Goal: Task Accomplishment & Management: Use online tool/utility

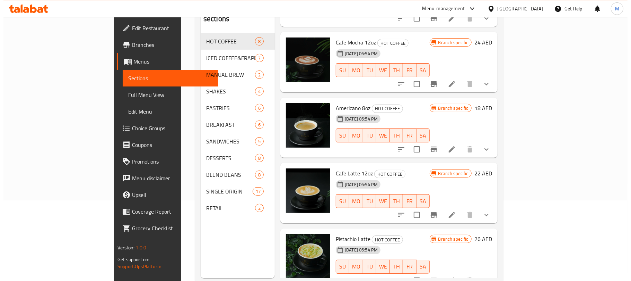
scroll to position [92, 0]
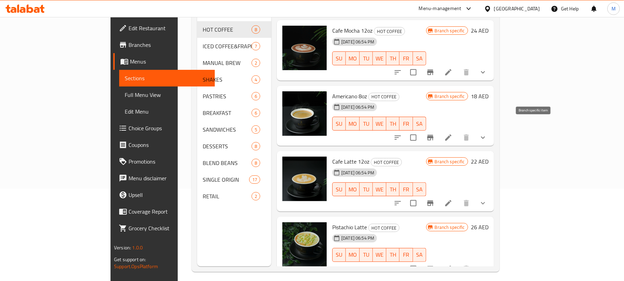
click at [434, 135] on icon "Branch-specific-item" at bounding box center [431, 138] width 6 height 6
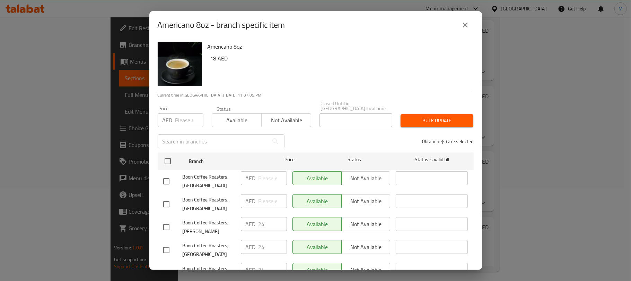
scroll to position [46, 0]
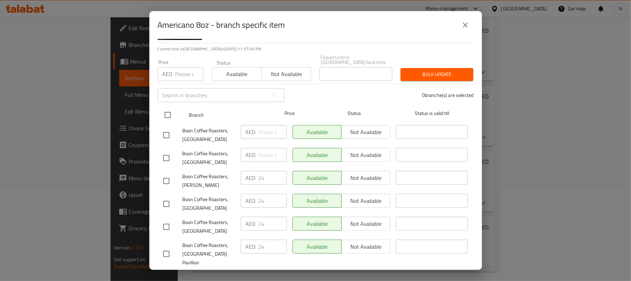
click at [161, 111] on input "checkbox" at bounding box center [168, 114] width 15 height 15
checkbox input "true"
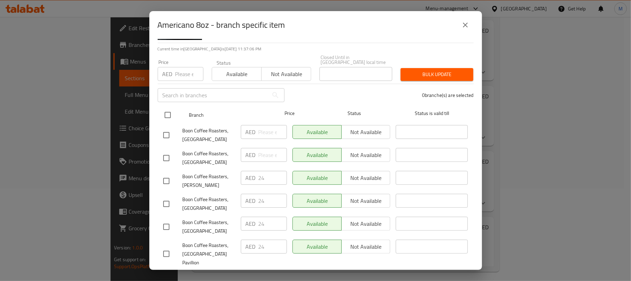
checkbox input "true"
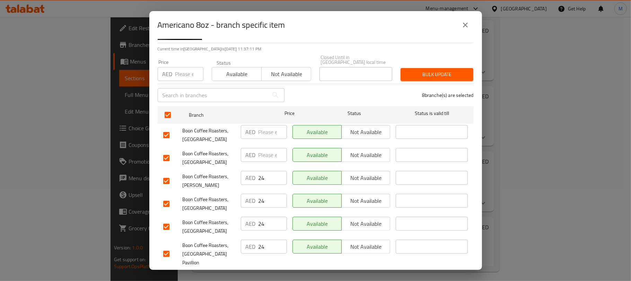
click at [306, 35] on div "Americano 8oz - branch specific item" at bounding box center [315, 25] width 333 height 28
click at [168, 154] on input "checkbox" at bounding box center [166, 157] width 15 height 15
checkbox input "false"
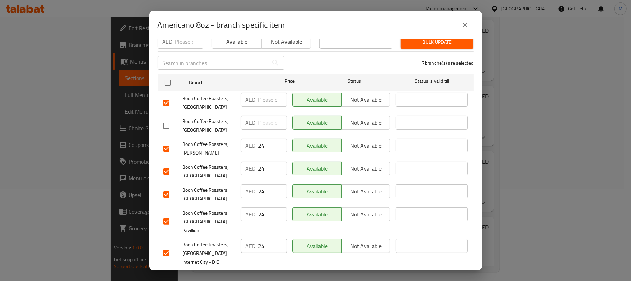
scroll to position [110, 0]
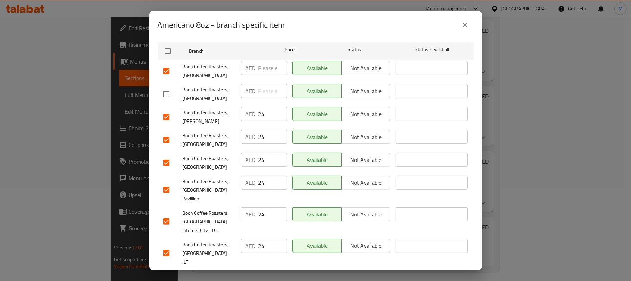
click at [165, 245] on input "checkbox" at bounding box center [166, 252] width 15 height 15
checkbox input "false"
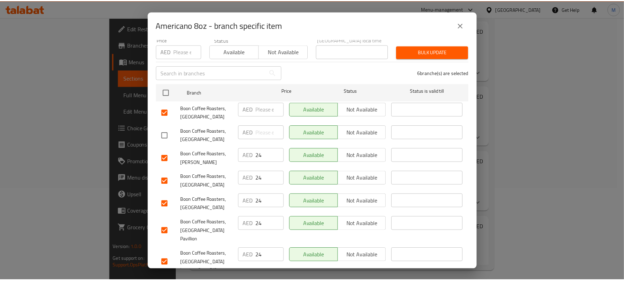
scroll to position [0, 0]
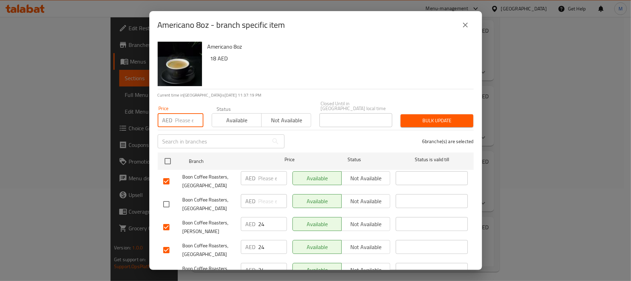
click at [181, 125] on input "number" at bounding box center [189, 120] width 28 height 14
click at [268, 224] on input "24" at bounding box center [273, 224] width 28 height 14
click at [182, 121] on input "number" at bounding box center [189, 120] width 28 height 14
paste input "24"
type input "24"
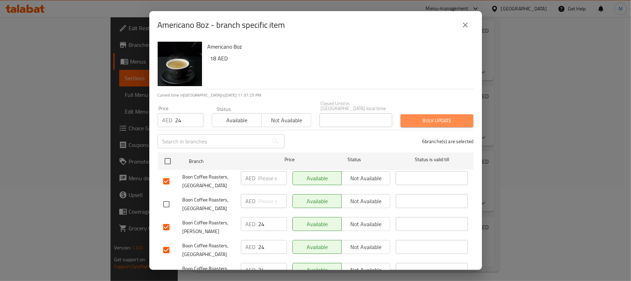
click at [433, 120] on span "Bulk update" at bounding box center [437, 120] width 62 height 9
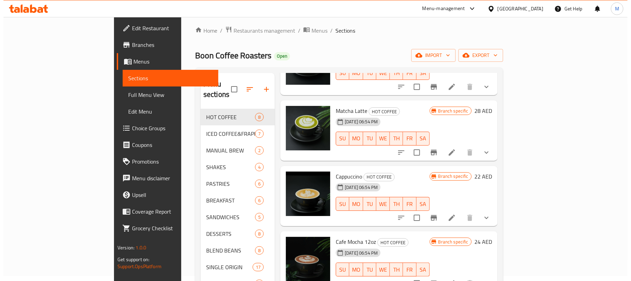
scroll to position [121, 0]
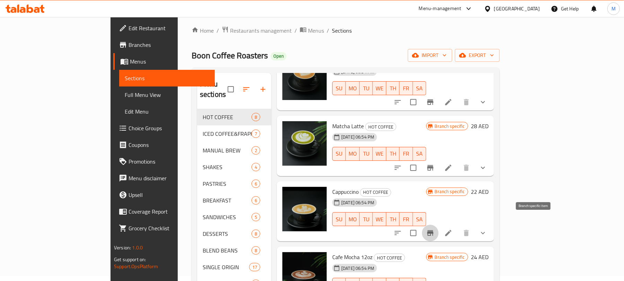
click at [435, 229] on icon "Branch-specific-item" at bounding box center [430, 233] width 8 height 8
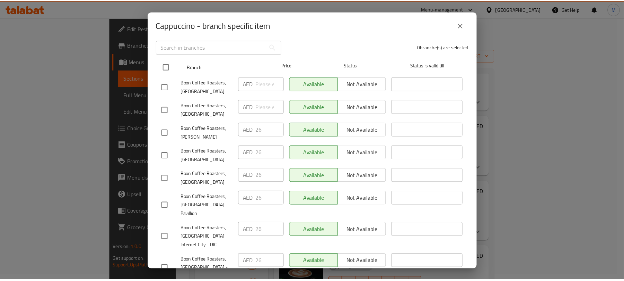
scroll to position [110, 0]
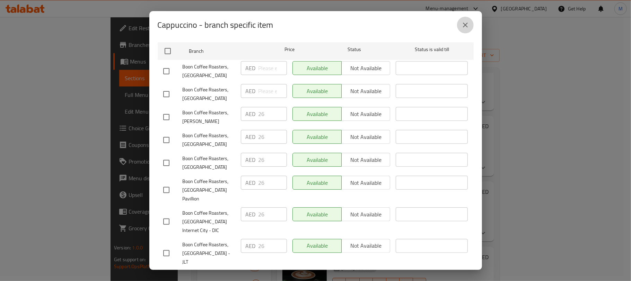
click at [462, 22] on icon "close" at bounding box center [466, 25] width 8 height 8
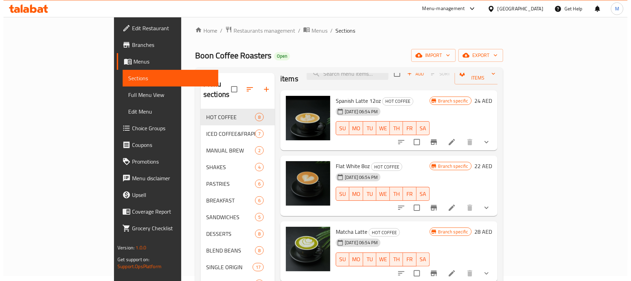
scroll to position [0, 0]
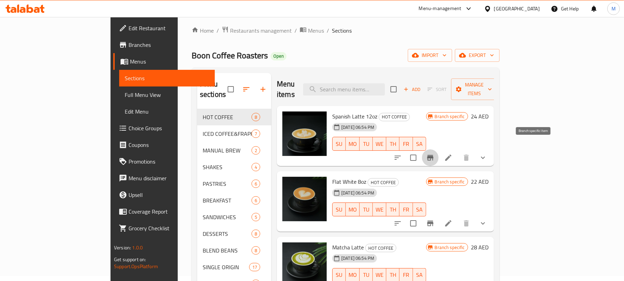
click at [434, 155] on icon "Branch-specific-item" at bounding box center [431, 158] width 6 height 6
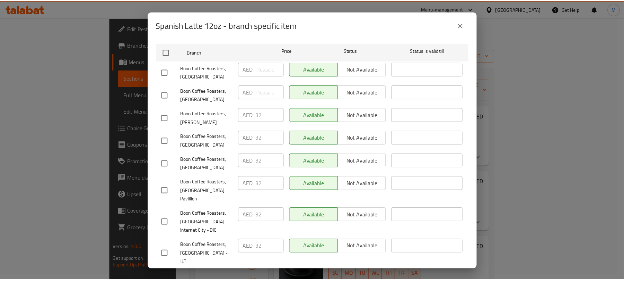
scroll to position [110, 0]
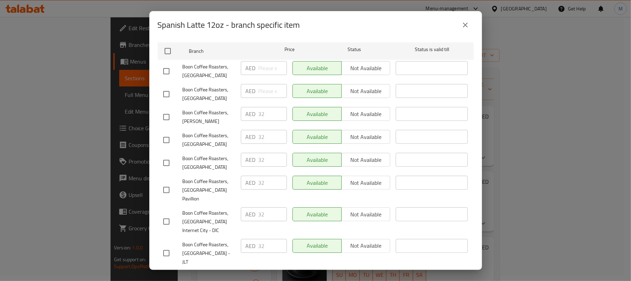
click at [216, 208] on span "Boon Coffee Roasters, [GEOGRAPHIC_DATA] Internet City - DIC" at bounding box center [209, 221] width 53 height 26
click at [465, 22] on icon "close" at bounding box center [466, 25] width 8 height 8
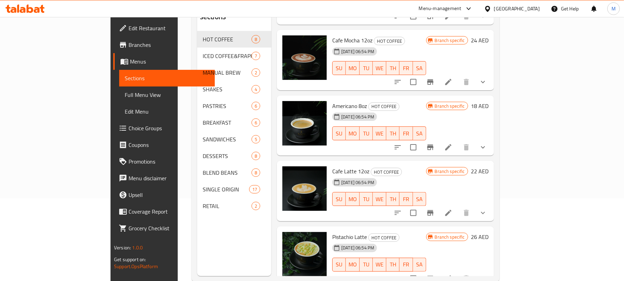
scroll to position [97, 0]
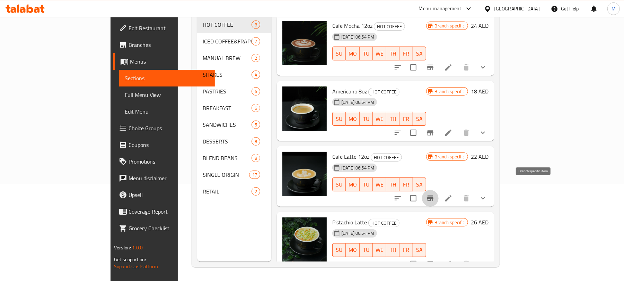
click at [435, 194] on icon "Branch-specific-item" at bounding box center [430, 198] width 8 height 8
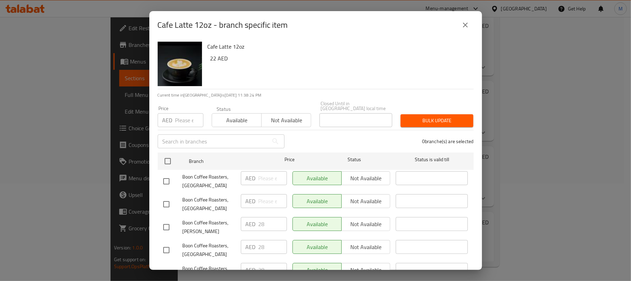
click at [468, 24] on icon "close" at bounding box center [466, 25] width 8 height 8
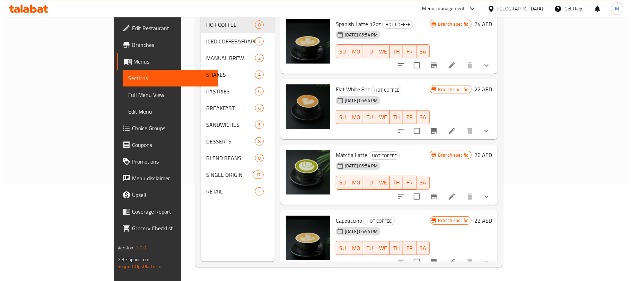
scroll to position [0, 0]
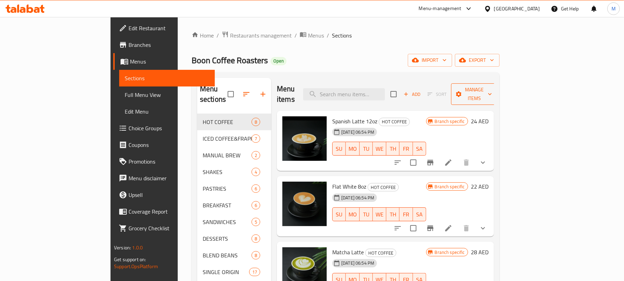
click at [463, 91] on icon "button" at bounding box center [459, 94] width 7 height 7
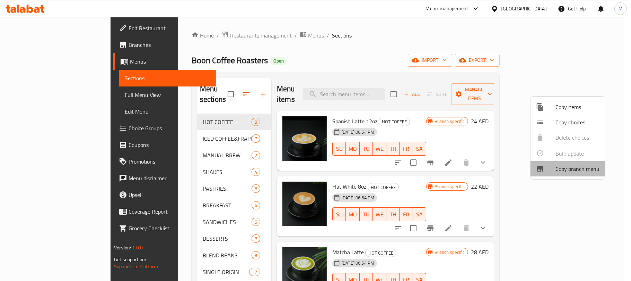
click at [583, 167] on span "Copy branch menu" at bounding box center [578, 168] width 44 height 8
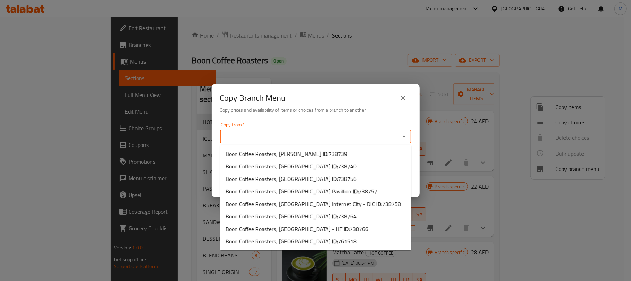
click at [344, 138] on input "Copy from   *" at bounding box center [310, 136] width 176 height 10
click at [271, 152] on span "Boon Coffee Roasters, [PERSON_NAME] ID: 738739" at bounding box center [287, 153] width 122 height 8
type input "Boon Coffee Roasters, [PERSON_NAME]"
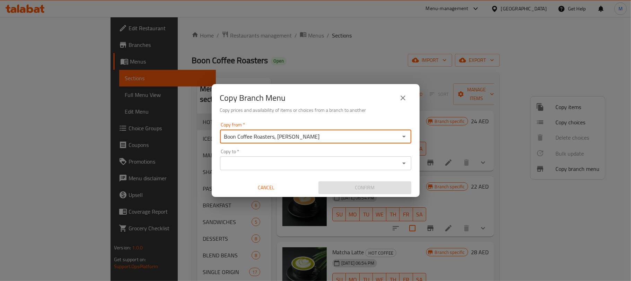
click at [266, 159] on input "Copy to   *" at bounding box center [310, 163] width 176 height 10
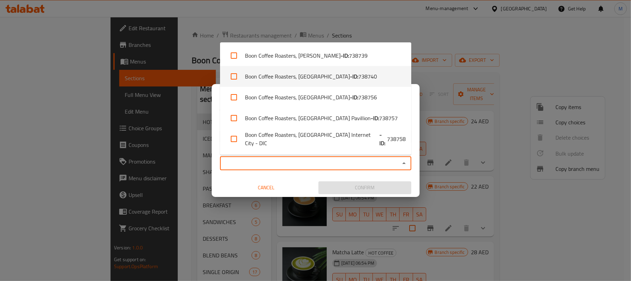
click at [350, 75] on b "- ID:" at bounding box center [354, 76] width 8 height 8
checkbox input "true"
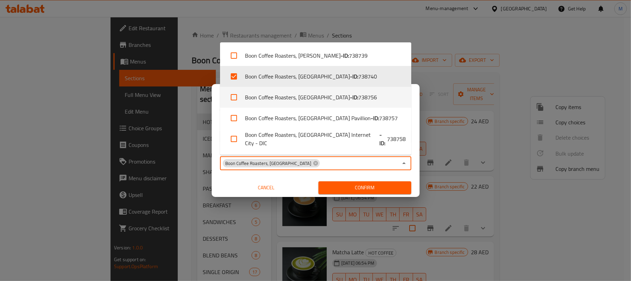
click at [326, 102] on li "Boon Coffee Roasters, [GEOGRAPHIC_DATA] - ID: 738756" at bounding box center [315, 97] width 191 height 21
checkbox input "true"
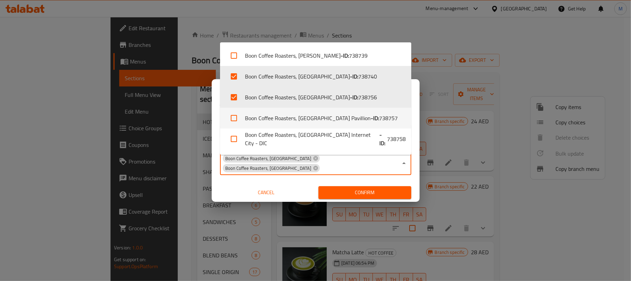
click at [334, 123] on li "Boon Coffee Roasters, [GEOGRAPHIC_DATA] Pavillion - ID: 738757" at bounding box center [315, 117] width 191 height 21
checkbox input "true"
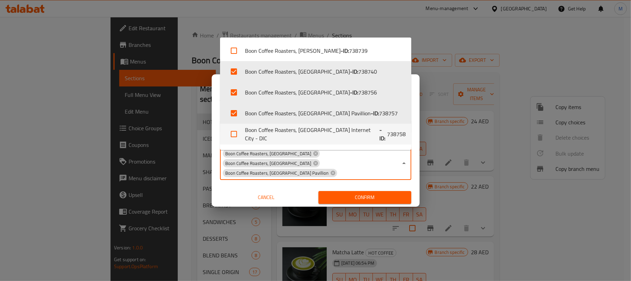
click at [333, 130] on li "Boon Coffee Roasters, [GEOGRAPHIC_DATA] Internet City - DIC - ID: 738758" at bounding box center [315, 133] width 191 height 21
checkbox input "true"
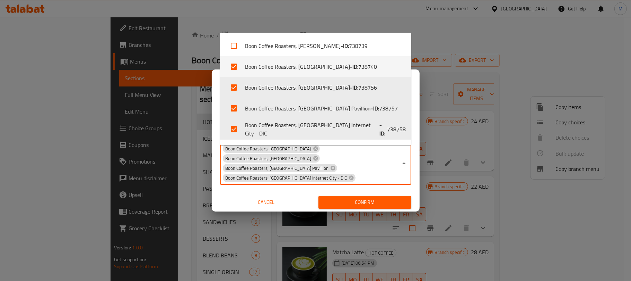
scroll to position [46, 0]
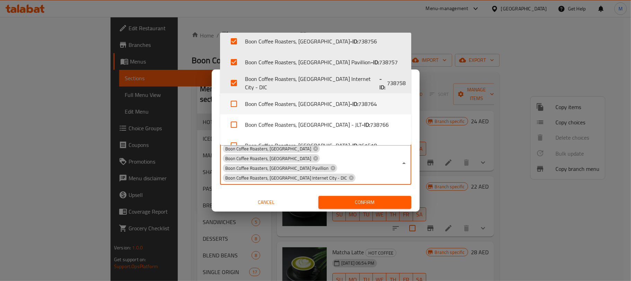
click at [333, 110] on li "Boon Coffee Roasters, Sharjah - ID: 738764" at bounding box center [315, 103] width 191 height 21
checkbox input "true"
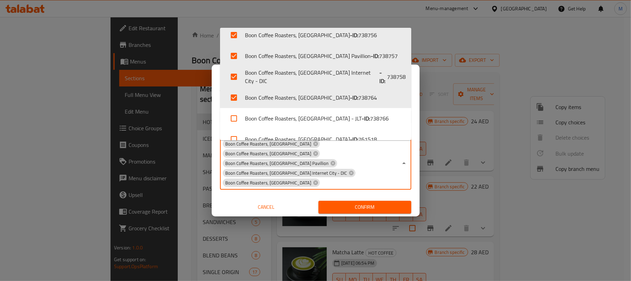
scroll to position [60, 0]
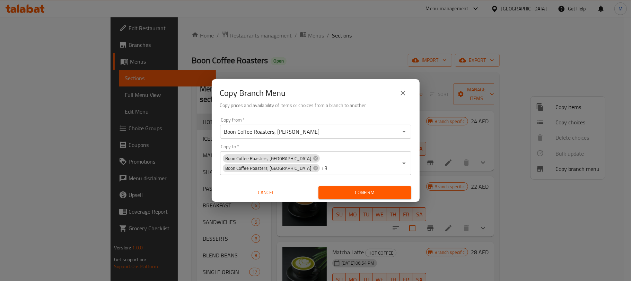
click at [214, 77] on div "Copy Branch Menu Copy prices and availability of items or choices from a branch…" at bounding box center [315, 140] width 631 height 281
click at [383, 191] on span "Confirm" at bounding box center [365, 192] width 82 height 9
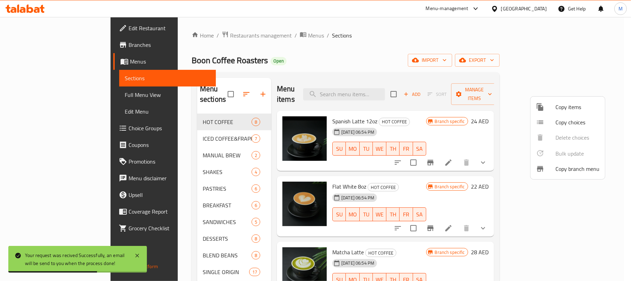
click at [465, 63] on div at bounding box center [315, 140] width 631 height 281
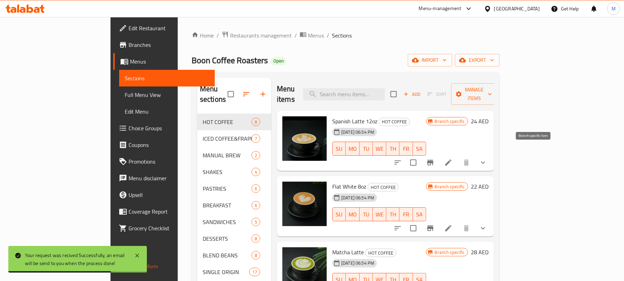
click at [434, 160] on icon "Branch-specific-item" at bounding box center [431, 163] width 6 height 6
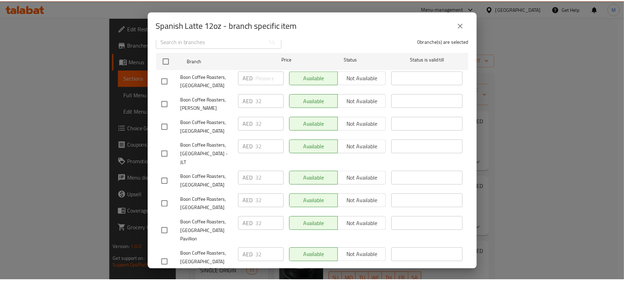
scroll to position [110, 0]
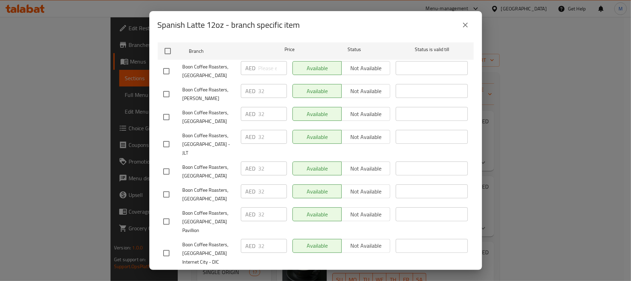
click at [461, 26] on button "close" at bounding box center [465, 25] width 17 height 17
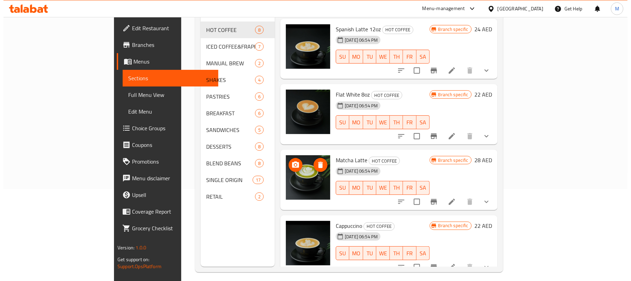
scroll to position [97, 0]
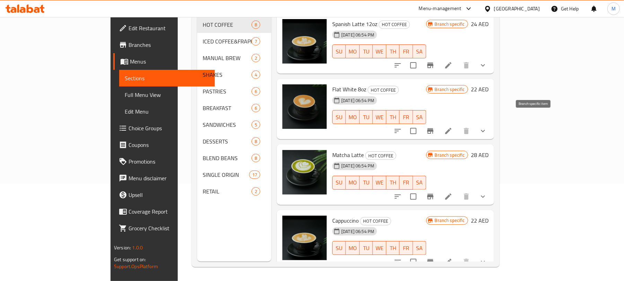
click at [439, 122] on button "Branch-specific-item" at bounding box center [430, 130] width 17 height 17
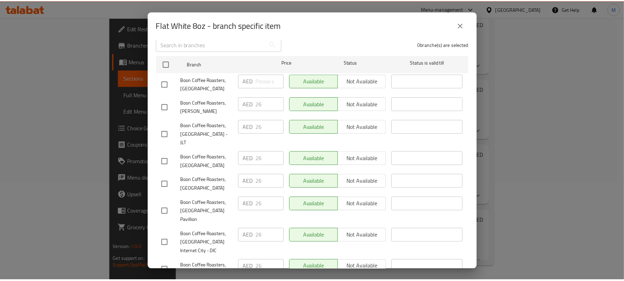
scroll to position [110, 0]
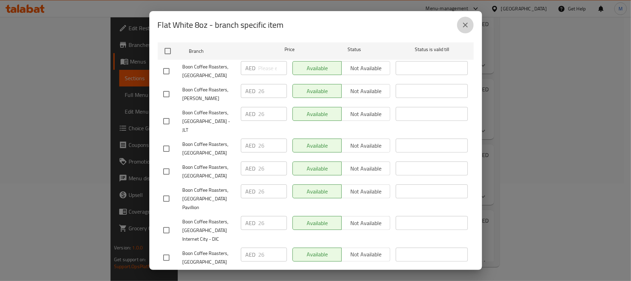
click at [462, 24] on icon "close" at bounding box center [466, 25] width 8 height 8
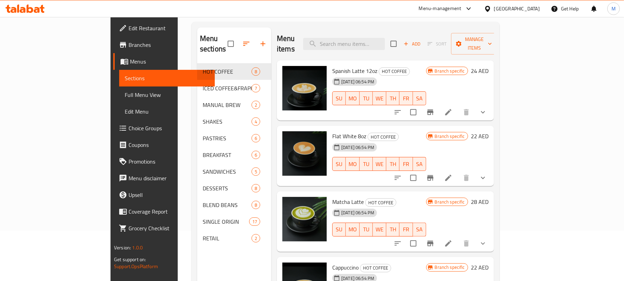
scroll to position [0, 0]
